Goal: Task Accomplishment & Management: Use online tool/utility

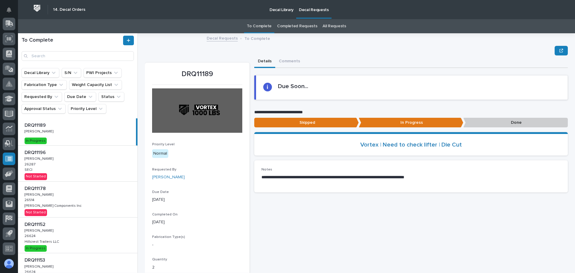
click at [74, 140] on div "DRQ11189 DRQ11189 Ken Overmyer Ken Overmyer In Progress" at bounding box center [77, 131] width 118 height 27
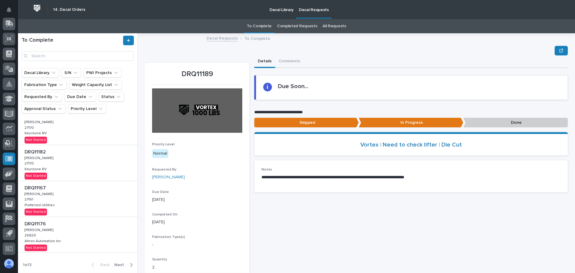
click at [114, 265] on span "Next" at bounding box center [120, 264] width 13 height 5
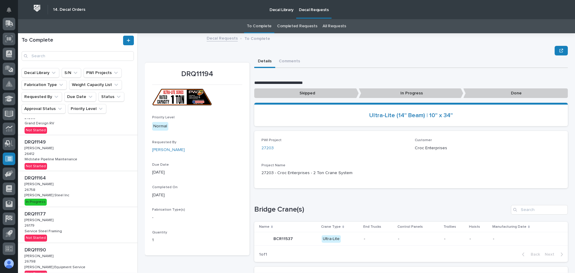
scroll to position [126, 0]
click at [72, 192] on div "DRQ11164 DRQ11164 Adam Yutzy Adam Yutzy 26758 26758 Weaver Steel Inc Weaver Ste…" at bounding box center [77, 190] width 119 height 36
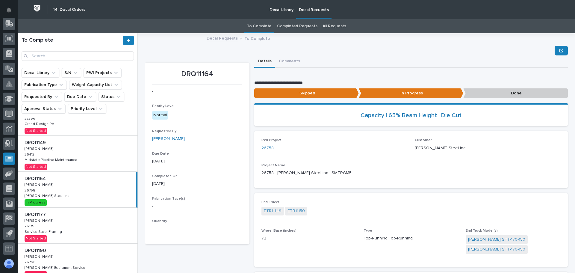
click at [494, 93] on p "Done" at bounding box center [515, 93] width 105 height 10
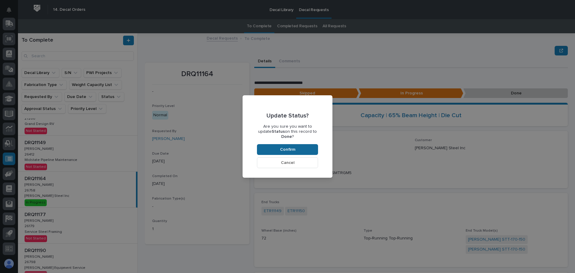
click at [296, 144] on button "Confirm" at bounding box center [287, 149] width 61 height 11
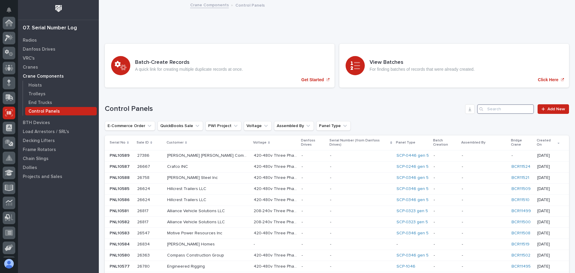
scroll to position [74, 0]
click at [513, 109] on input "Search" at bounding box center [505, 109] width 57 height 10
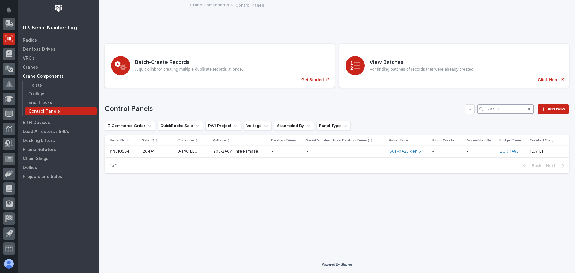
type input "26441"
click at [169, 153] on p at bounding box center [158, 151] width 31 height 5
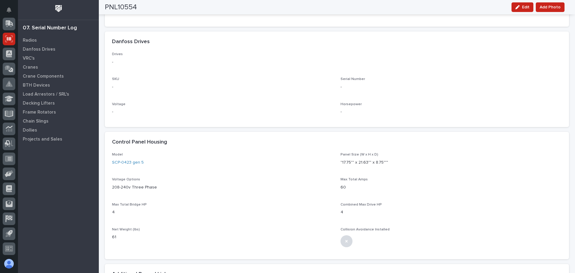
scroll to position [243, 0]
click at [521, 7] on div "button" at bounding box center [518, 7] width 7 height 4
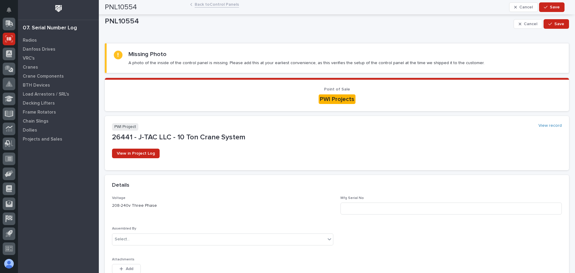
scroll to position [0, 0]
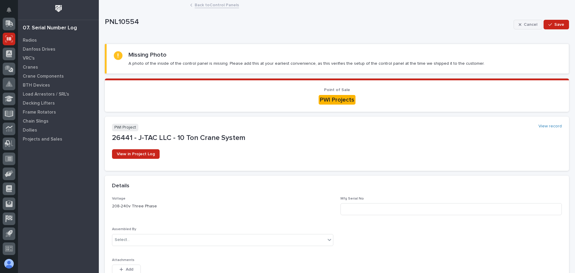
click at [524, 22] on span "Cancel" at bounding box center [530, 24] width 13 height 5
click at [224, 7] on link "Back to Control Panels" at bounding box center [217, 4] width 44 height 7
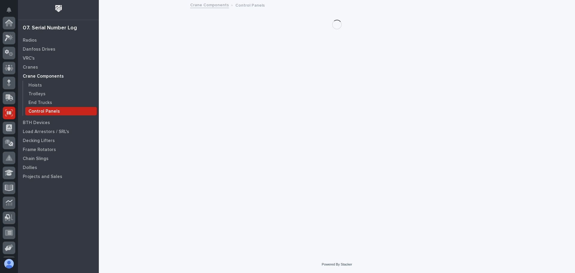
scroll to position [74, 0]
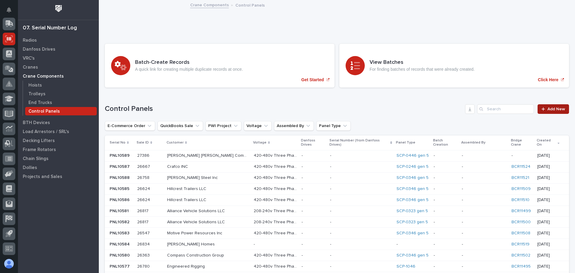
click at [543, 108] on div at bounding box center [544, 109] width 6 height 4
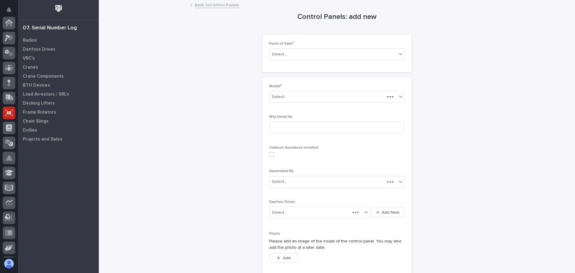
scroll to position [74, 0]
click at [311, 51] on div "Select..." at bounding box center [333, 54] width 127 height 10
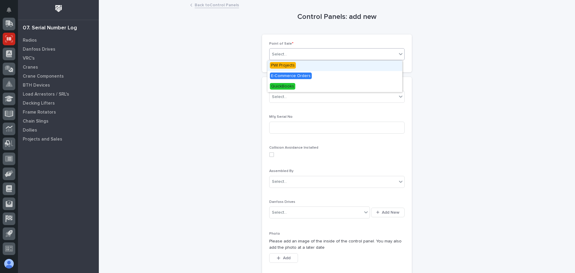
click at [290, 65] on span "PWI Projects" at bounding box center [283, 65] width 26 height 7
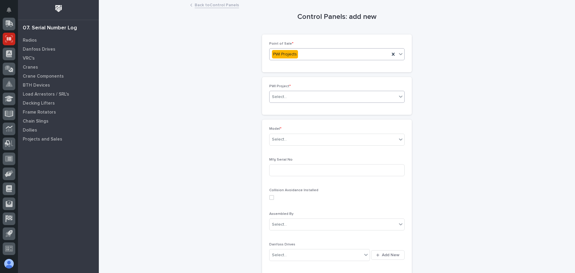
click at [304, 97] on div "Select..." at bounding box center [333, 97] width 127 height 10
type input "*****"
click at [398, 140] on icon at bounding box center [401, 139] width 6 height 6
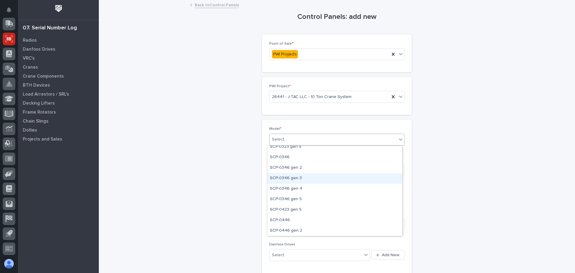
scroll to position [120, 0]
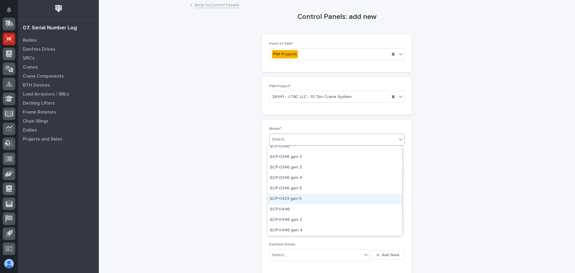
click at [290, 200] on div "SCP-0423 gen 5" at bounding box center [334, 199] width 135 height 10
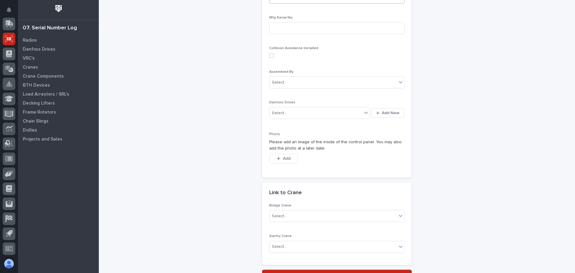
scroll to position [180, 0]
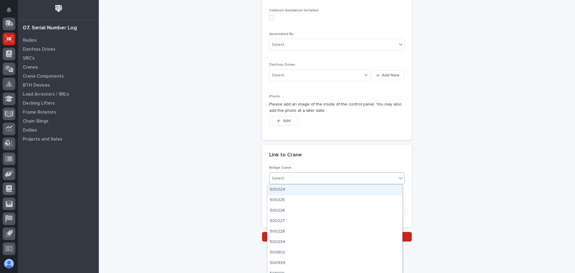
click at [279, 176] on div "Select..." at bounding box center [279, 178] width 15 height 6
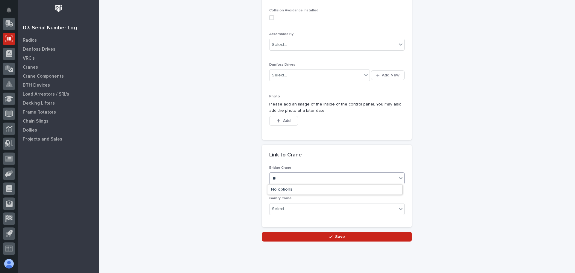
type input "*"
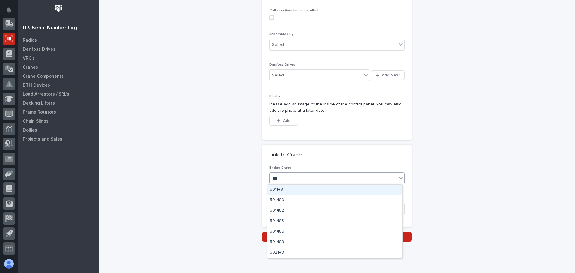
type input "****"
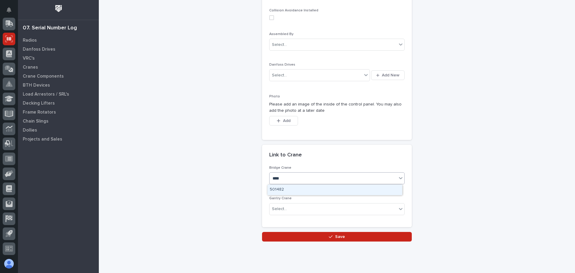
click at [279, 188] on div "501482" at bounding box center [334, 189] width 135 height 10
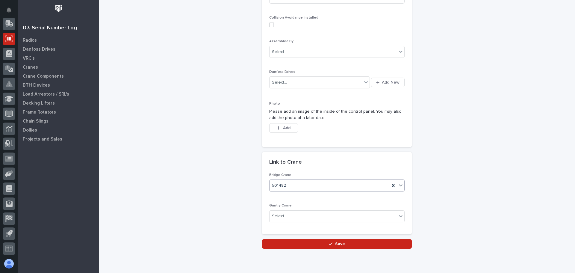
scroll to position [195, 0]
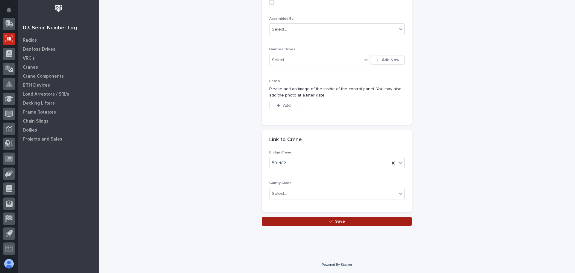
click at [337, 219] on span "Save" at bounding box center [340, 221] width 10 height 5
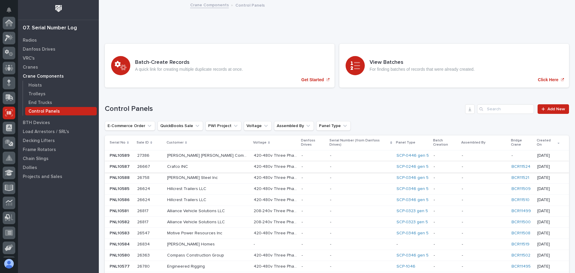
scroll to position [74, 0]
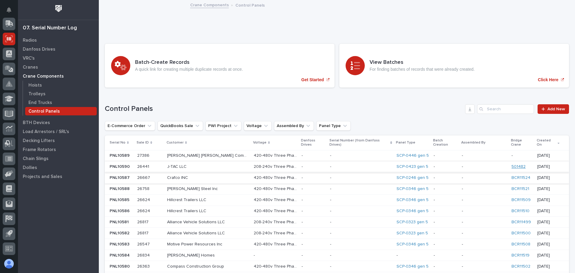
click at [512, 164] on link "501482" at bounding box center [518, 166] width 14 height 5
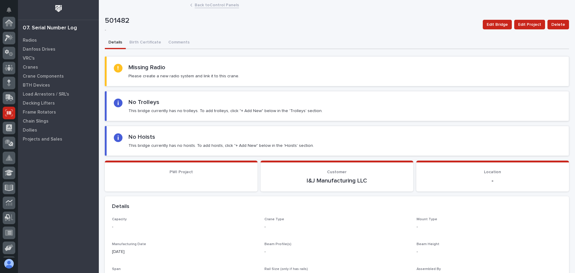
scroll to position [74, 0]
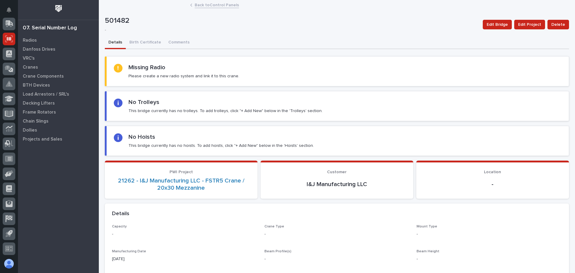
click at [207, 5] on link "Back to Control Panels" at bounding box center [217, 4] width 44 height 7
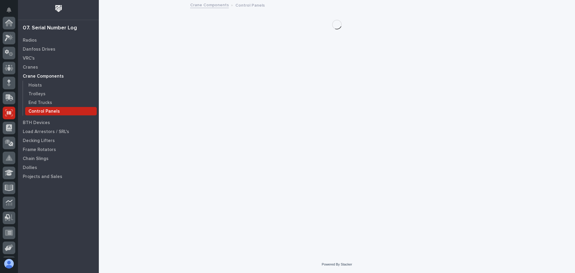
scroll to position [74, 0]
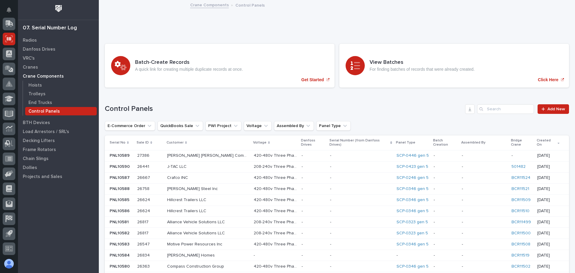
click at [490, 165] on div "-" at bounding box center [484, 167] width 45 height 10
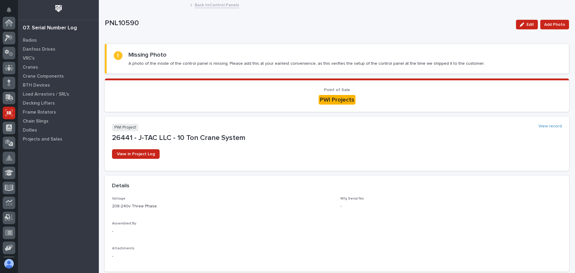
scroll to position [74, 0]
click at [520, 23] on icon "button" at bounding box center [522, 24] width 4 height 4
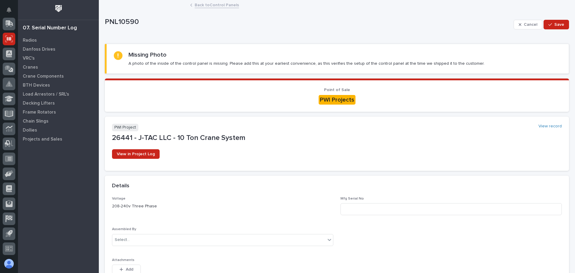
click at [205, 5] on link "Back to Control Panels" at bounding box center [217, 4] width 44 height 7
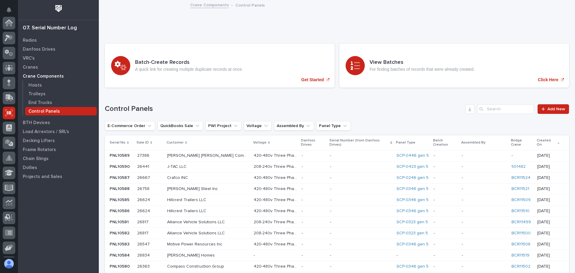
scroll to position [74, 0]
click at [493, 112] on input "Search" at bounding box center [505, 109] width 57 height 10
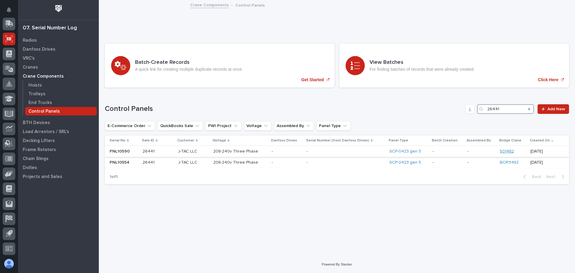
type input "26441"
click at [507, 150] on link "501482" at bounding box center [507, 151] width 14 height 5
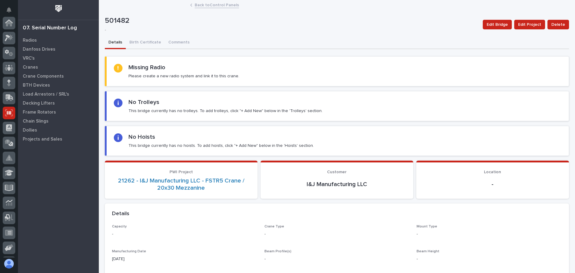
scroll to position [74, 0]
click at [216, 6] on link "Back to Control Panels" at bounding box center [217, 4] width 44 height 7
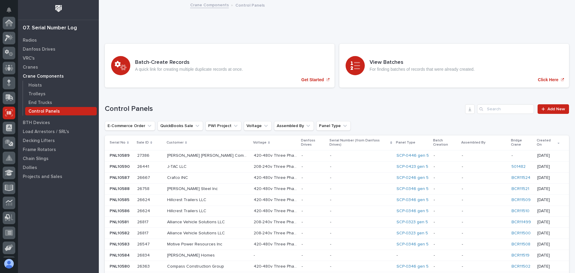
scroll to position [74, 0]
click at [360, 153] on p at bounding box center [360, 155] width 61 height 5
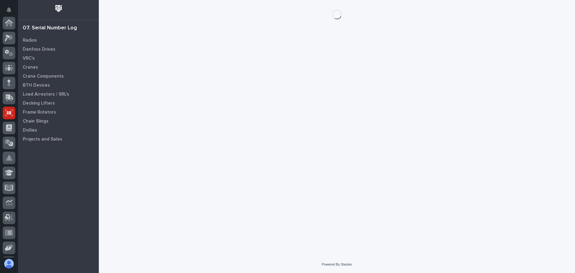
scroll to position [74, 0]
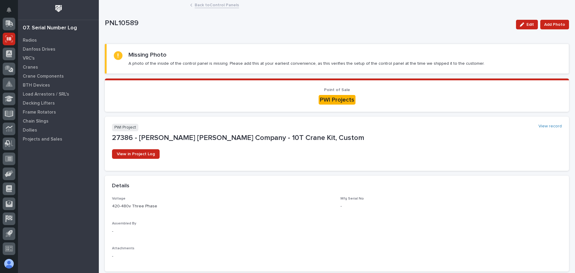
click at [214, 4] on link "Back to Control Panels" at bounding box center [217, 4] width 44 height 7
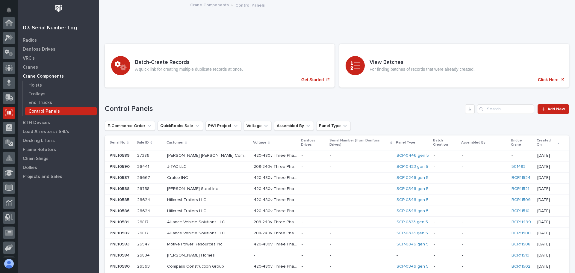
scroll to position [74, 0]
click at [229, 164] on p at bounding box center [208, 166] width 82 height 5
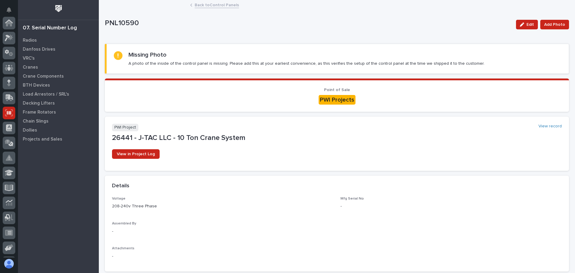
scroll to position [74, 0]
click at [521, 25] on icon "button" at bounding box center [522, 24] width 4 height 4
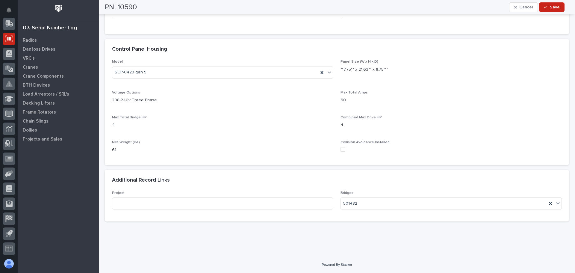
scroll to position [361, 0]
click at [373, 203] on div "501482" at bounding box center [444, 203] width 206 height 10
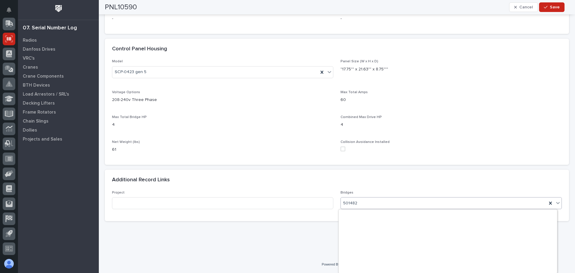
scroll to position [2505, 0]
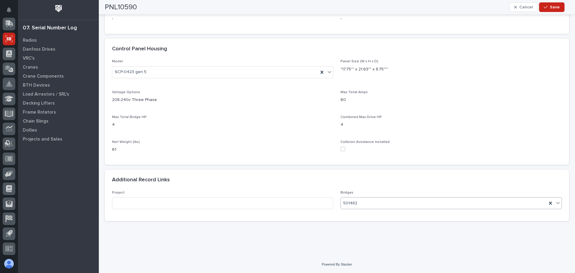
drag, startPoint x: 362, startPoint y: 205, endPoint x: 342, endPoint y: 205, distance: 19.8
click at [342, 205] on div "501482" at bounding box center [444, 203] width 206 height 10
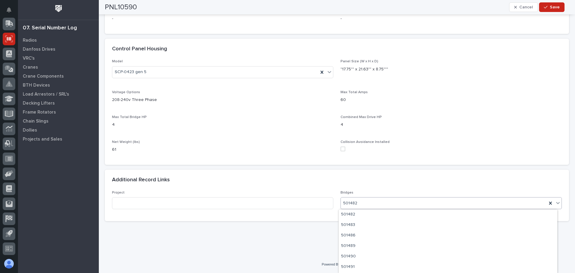
drag, startPoint x: 357, startPoint y: 203, endPoint x: 339, endPoint y: 204, distance: 17.7
click at [341, 204] on div "501482" at bounding box center [444, 203] width 206 height 10
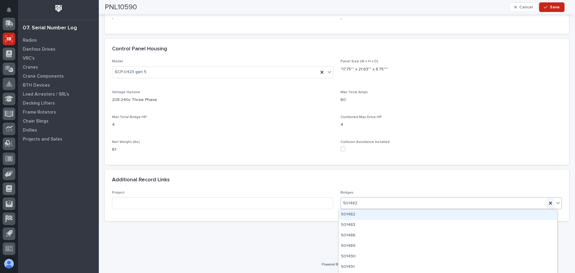
click at [549, 202] on icon at bounding box center [550, 203] width 3 height 3
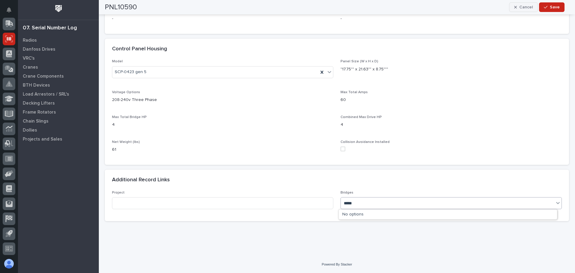
type input "*****"
click at [520, 6] on span "Cancel" at bounding box center [525, 6] width 13 height 5
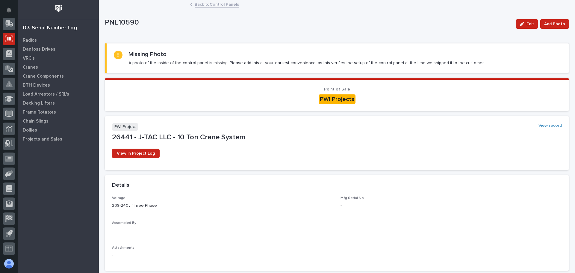
scroll to position [0, 0]
click at [216, 5] on link "Back to Control Panels" at bounding box center [217, 4] width 44 height 7
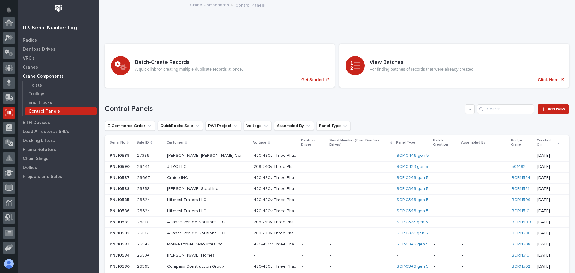
scroll to position [74, 0]
click at [503, 109] on input "Search" at bounding box center [505, 109] width 57 height 10
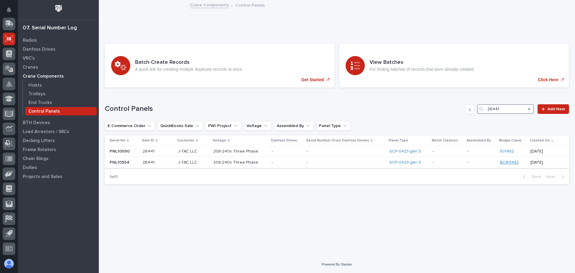
type input "26441"
click at [505, 162] on link "BCR11482" at bounding box center [509, 162] width 19 height 5
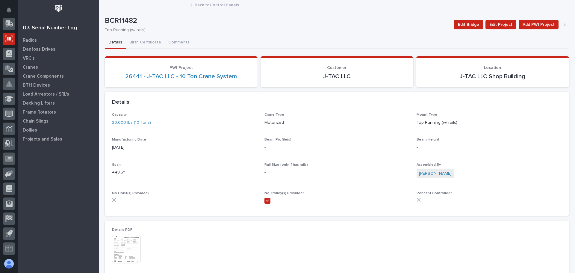
click at [203, 6] on link "Back to Control Panels" at bounding box center [217, 4] width 44 height 7
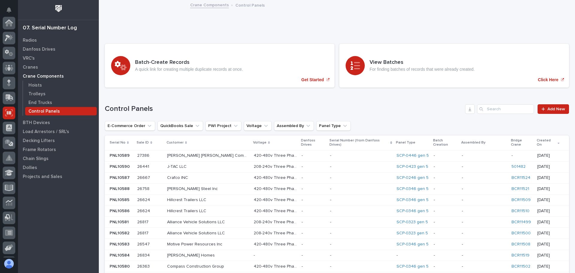
scroll to position [74, 0]
click at [223, 164] on p at bounding box center [208, 166] width 82 height 5
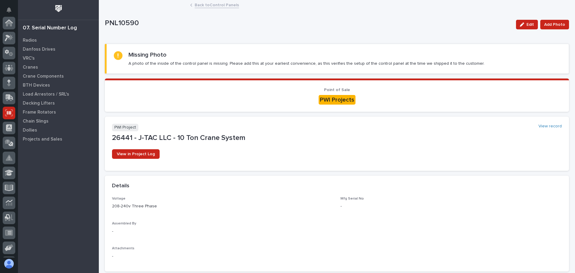
scroll to position [74, 0]
click at [526, 26] on span "Edit" at bounding box center [529, 24] width 7 height 5
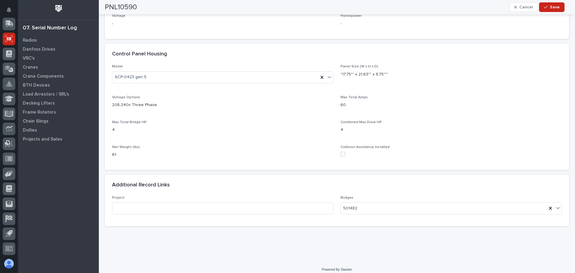
scroll to position [361, 0]
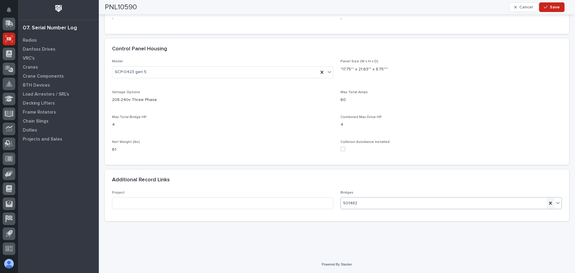
click at [547, 203] on icon at bounding box center [550, 203] width 6 height 6
type input "*"
type input "*******"
drag, startPoint x: 389, startPoint y: 208, endPoint x: 361, endPoint y: 208, distance: 27.9
click at [361, 208] on div "Select..." at bounding box center [447, 203] width 213 height 10
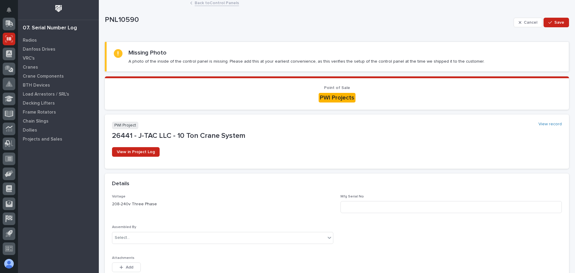
scroll to position [0, 0]
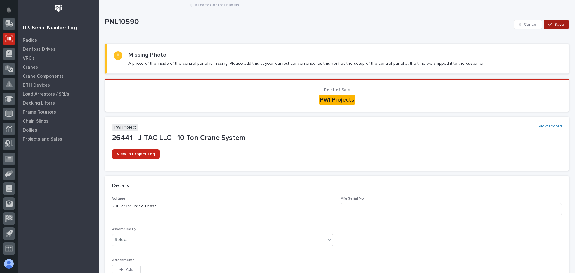
click at [554, 25] on span "Save" at bounding box center [559, 24] width 10 height 5
click at [208, 4] on link "Back to Control Panels" at bounding box center [217, 4] width 44 height 7
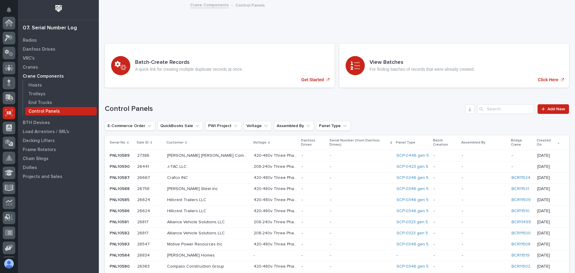
scroll to position [74, 0]
click at [492, 109] on input "Search" at bounding box center [505, 109] width 57 height 10
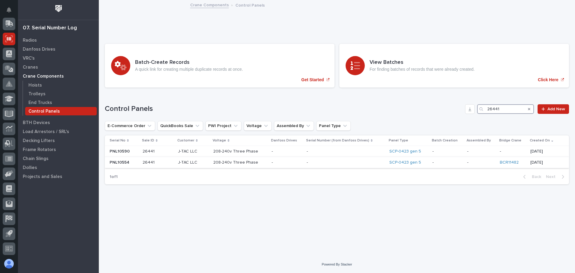
type input "26441"
click at [371, 163] on p at bounding box center [346, 162] width 78 height 5
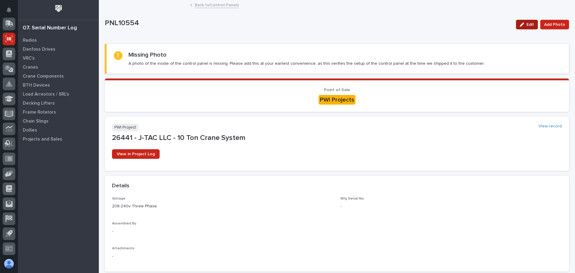
click at [522, 22] on button "Edit" at bounding box center [527, 25] width 22 height 10
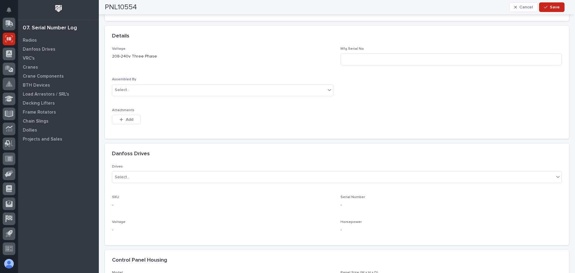
scroll to position [361, 0]
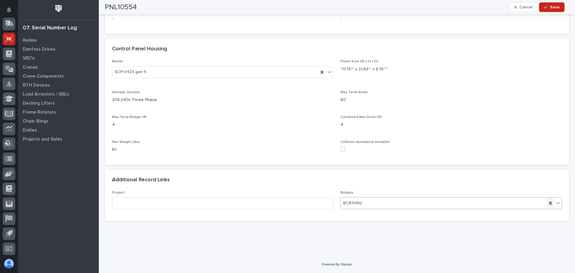
click at [549, 203] on icon at bounding box center [550, 203] width 3 height 3
click at [555, 6] on span "Save" at bounding box center [555, 6] width 10 height 5
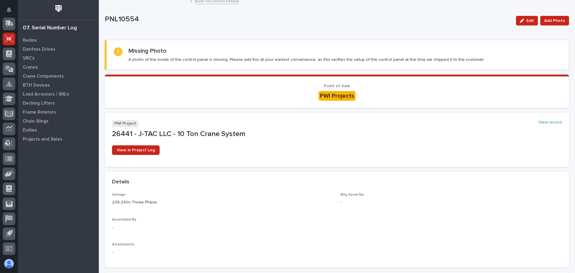
scroll to position [0, 0]
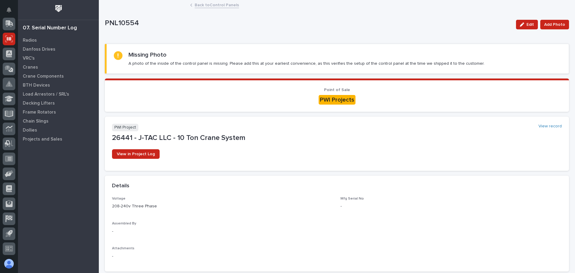
click at [213, 5] on link "Back to Control Panels" at bounding box center [217, 4] width 44 height 7
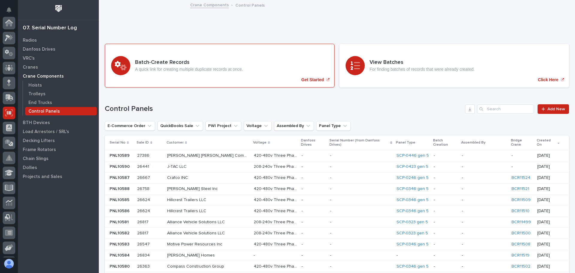
scroll to position [74, 0]
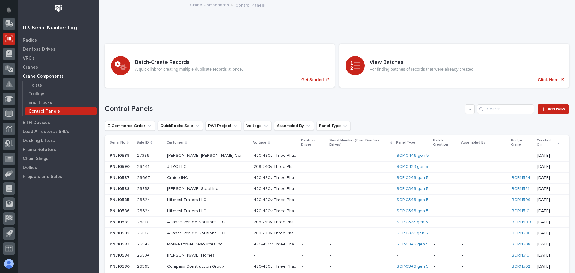
click at [177, 163] on p "J-TAC LLC" at bounding box center [177, 166] width 21 height 6
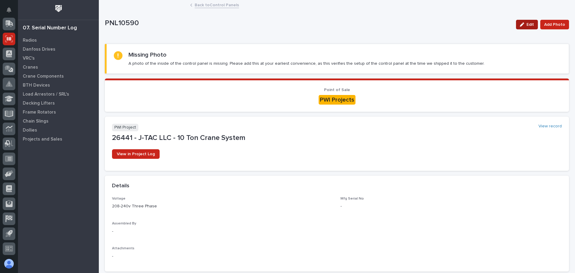
click at [519, 21] on button "Edit" at bounding box center [527, 25] width 22 height 10
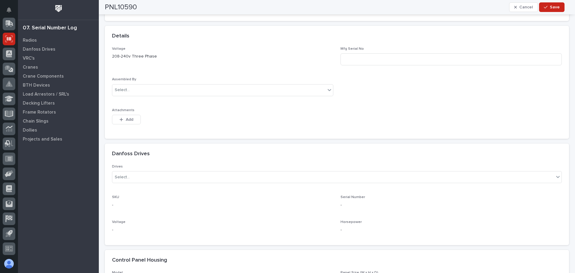
scroll to position [359, 0]
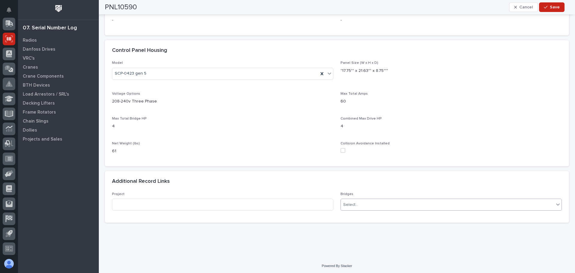
click at [400, 208] on div "Select..." at bounding box center [447, 205] width 213 height 10
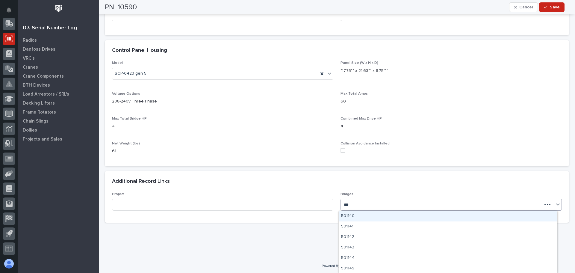
type input "****"
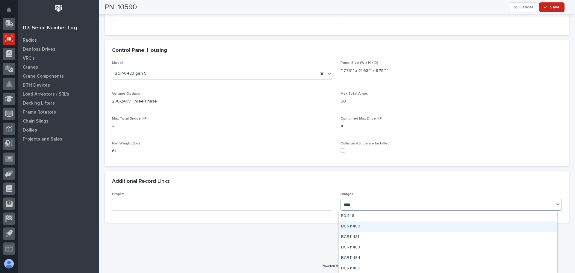
scroll to position [1, 0]
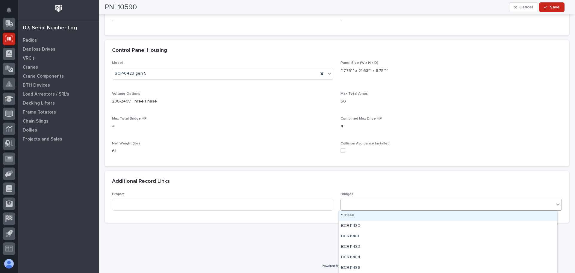
click at [394, 204] on div "1148" at bounding box center [447, 205] width 213 height 10
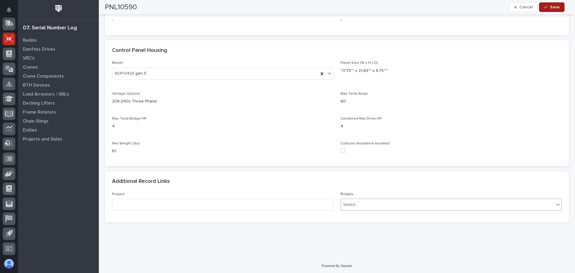
click at [552, 9] on span "Save" at bounding box center [555, 6] width 10 height 5
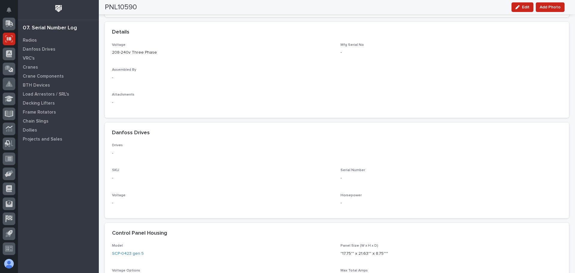
scroll to position [0, 0]
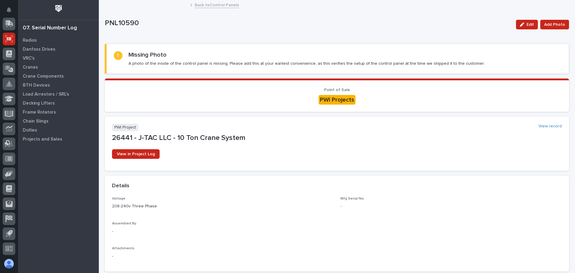
click at [217, 3] on link "Back to Control Panels" at bounding box center [217, 4] width 44 height 7
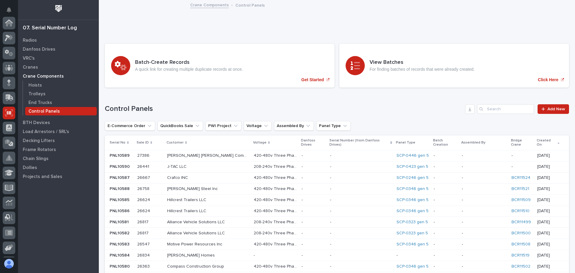
scroll to position [74, 0]
click at [484, 108] on input "Search" at bounding box center [505, 109] width 57 height 10
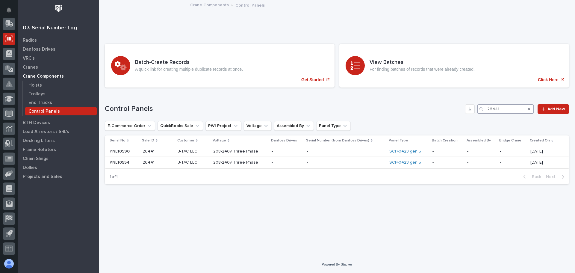
type input "26441"
click at [450, 166] on div "-" at bounding box center [447, 163] width 30 height 10
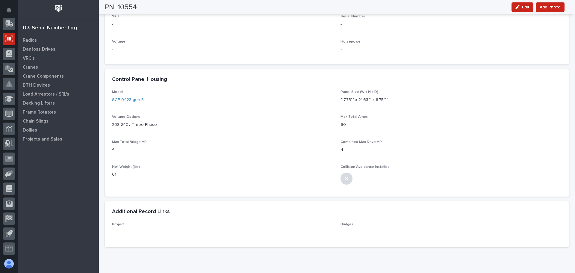
scroll to position [333, 0]
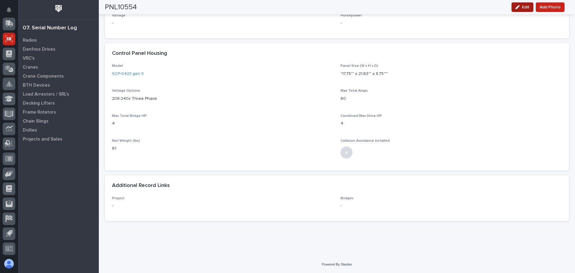
click at [519, 7] on icon "button" at bounding box center [517, 7] width 4 height 4
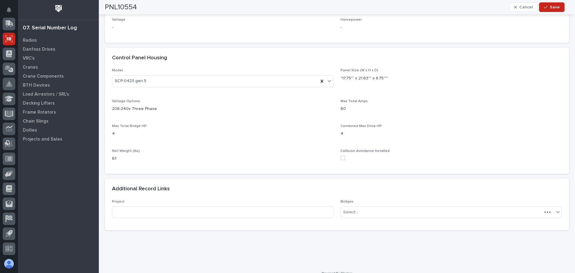
scroll to position [361, 0]
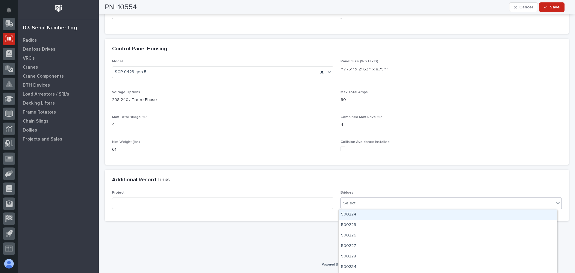
click at [515, 204] on div "Select..." at bounding box center [447, 203] width 213 height 10
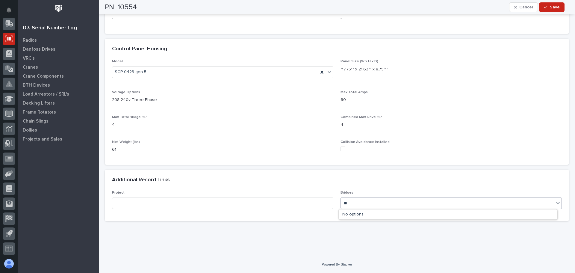
type input "*"
click at [524, 92] on p "Max Total Amps" at bounding box center [450, 92] width 221 height 4
click at [529, 11] on button "Cancel" at bounding box center [523, 7] width 29 height 10
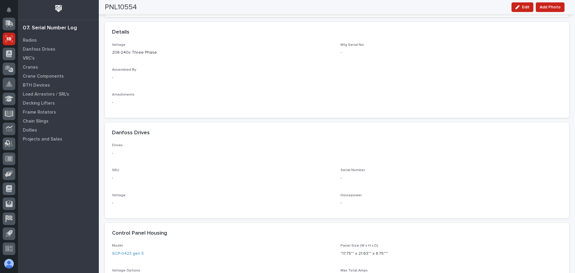
scroll to position [0, 0]
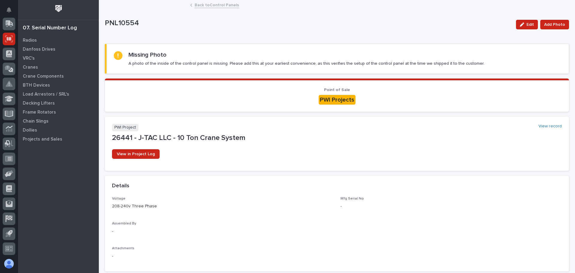
click at [198, 6] on link "Back to Control Panels" at bounding box center [217, 4] width 44 height 7
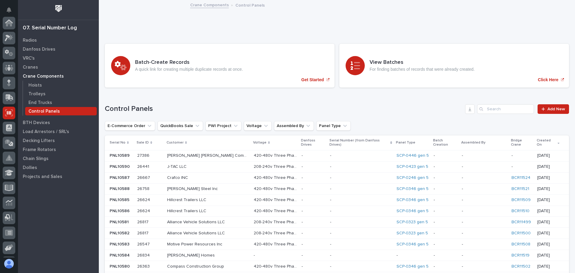
scroll to position [74, 0]
click at [41, 100] on p "End Trucks" at bounding box center [40, 102] width 24 height 5
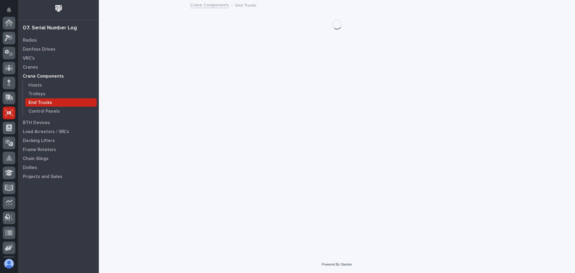
scroll to position [74, 0]
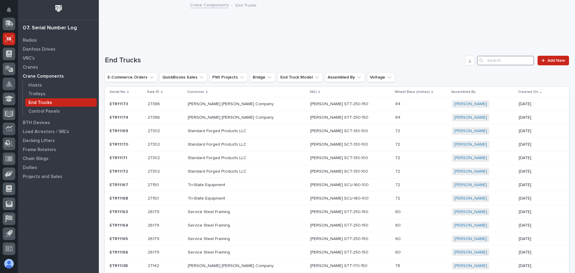
click at [495, 63] on input "Search" at bounding box center [505, 61] width 57 height 10
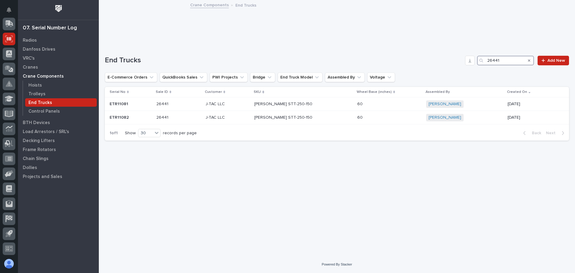
type input "26441"
click at [34, 111] on p "Control Panels" at bounding box center [43, 111] width 31 height 5
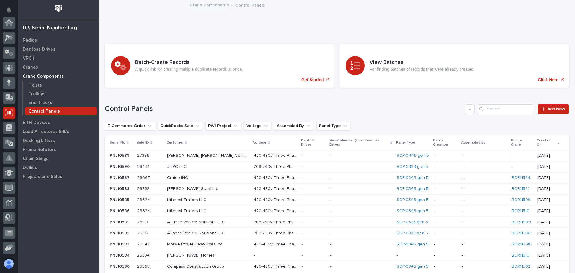
scroll to position [74, 0]
